Goal: Information Seeking & Learning: Learn about a topic

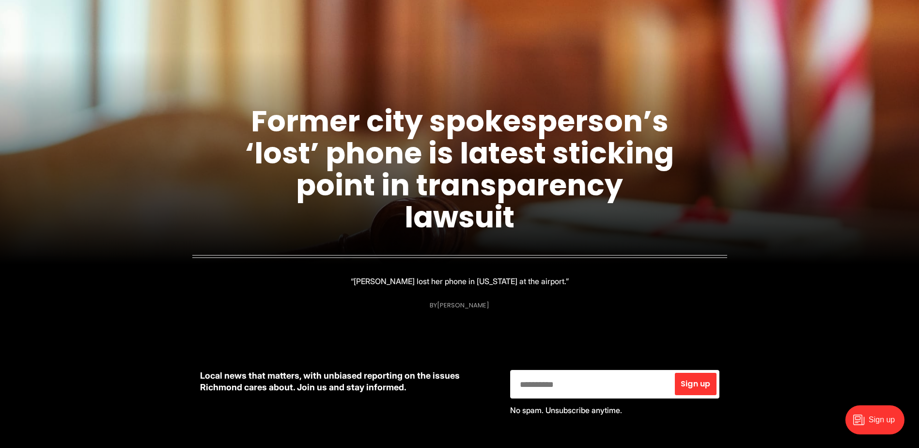
scroll to position [485, 0]
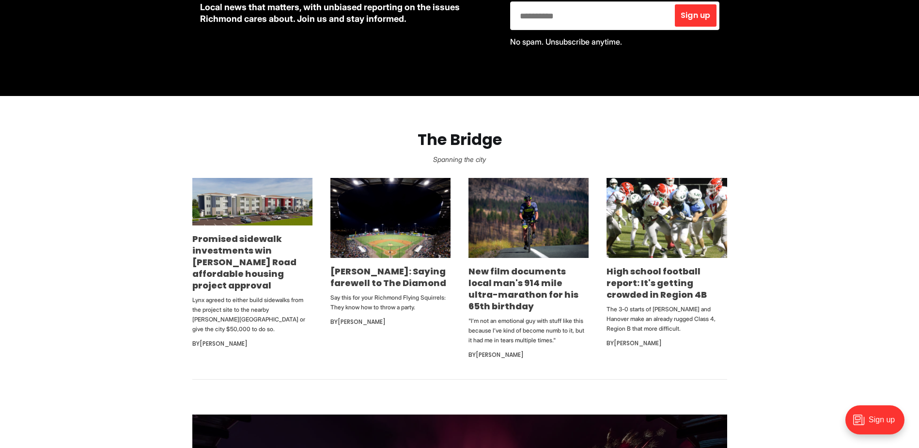
click at [408, 217] on img at bounding box center [390, 218] width 120 height 80
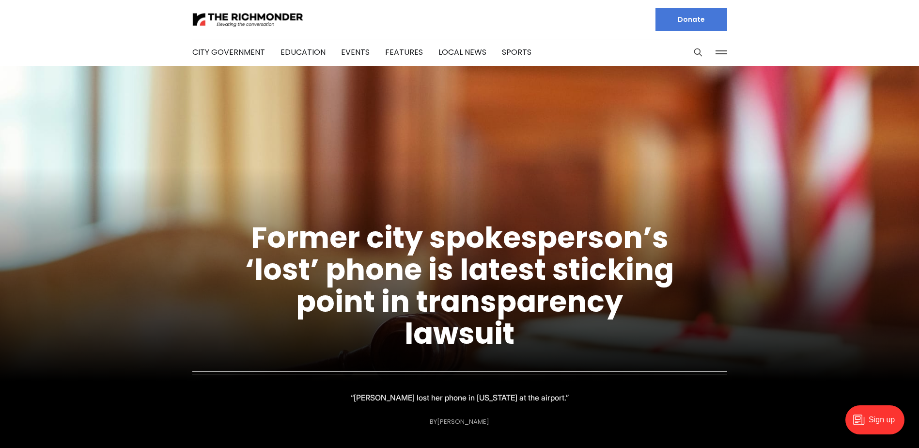
type input "**********"
